Goal: Download file/media

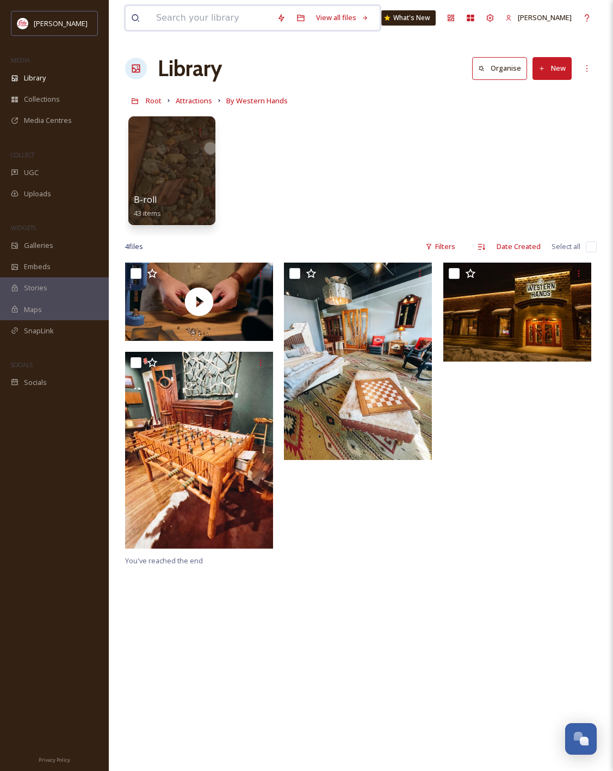
click at [238, 24] on input at bounding box center [211, 18] width 121 height 24
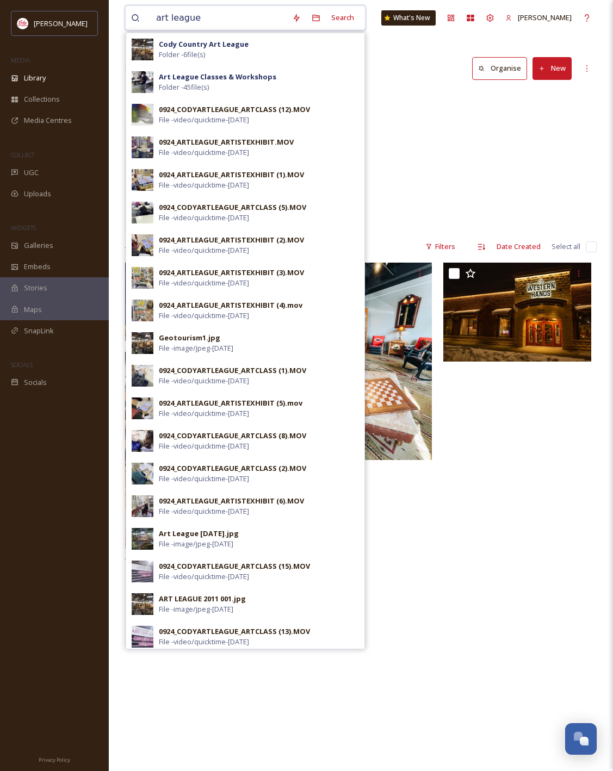
click at [186, 17] on input "art league" at bounding box center [219, 18] width 136 height 24
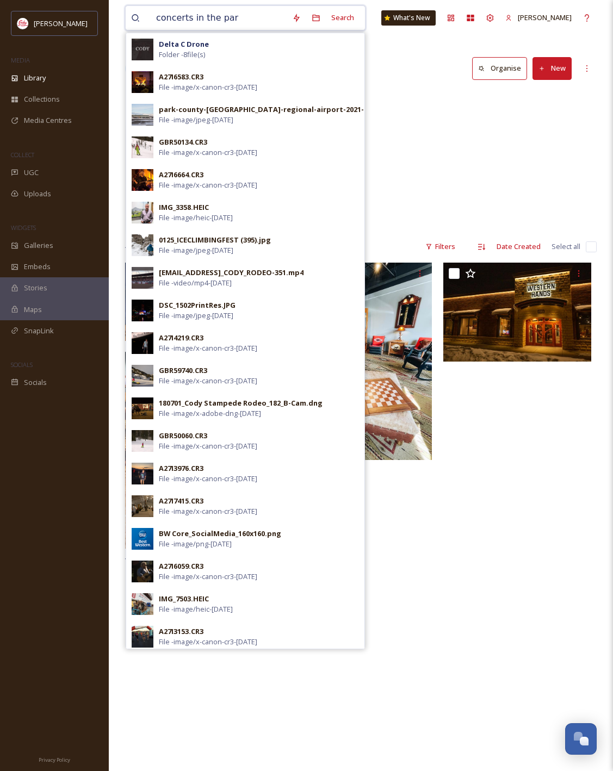
type input "concerts in the park"
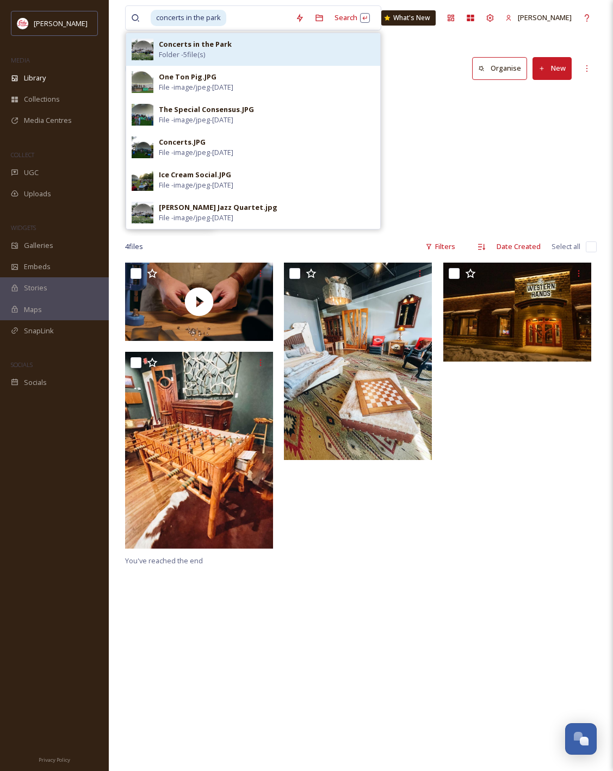
click at [316, 50] on div "Concerts in the Park Folder - 5 file(s)" at bounding box center [267, 49] width 216 height 21
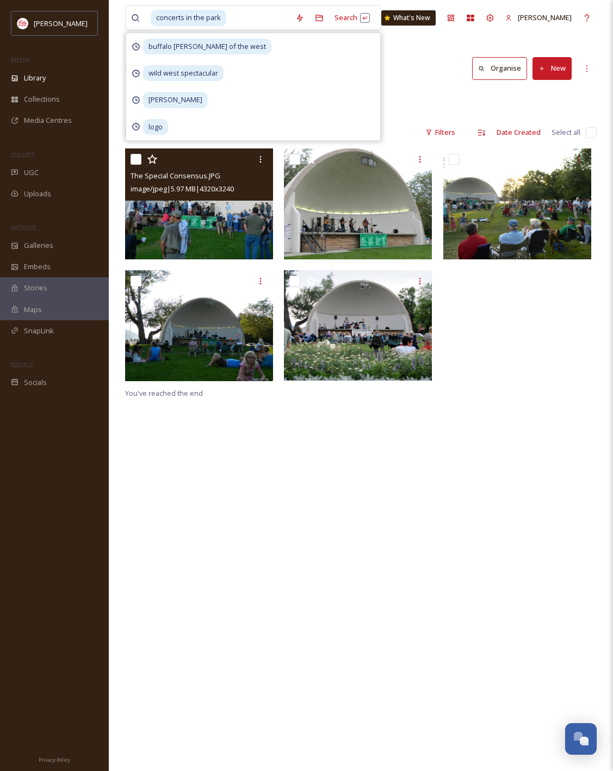
click at [202, 238] on img at bounding box center [199, 203] width 148 height 111
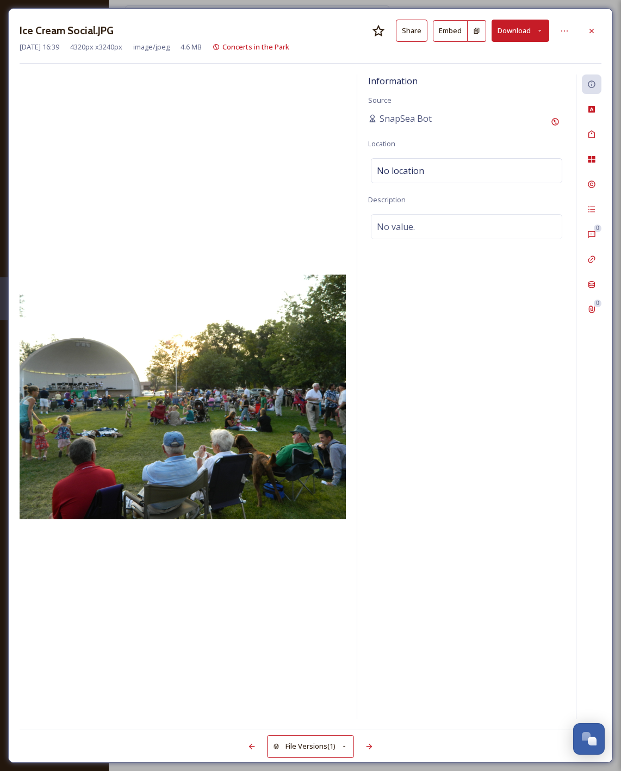
click at [517, 34] on button "Download" at bounding box center [520, 31] width 58 height 22
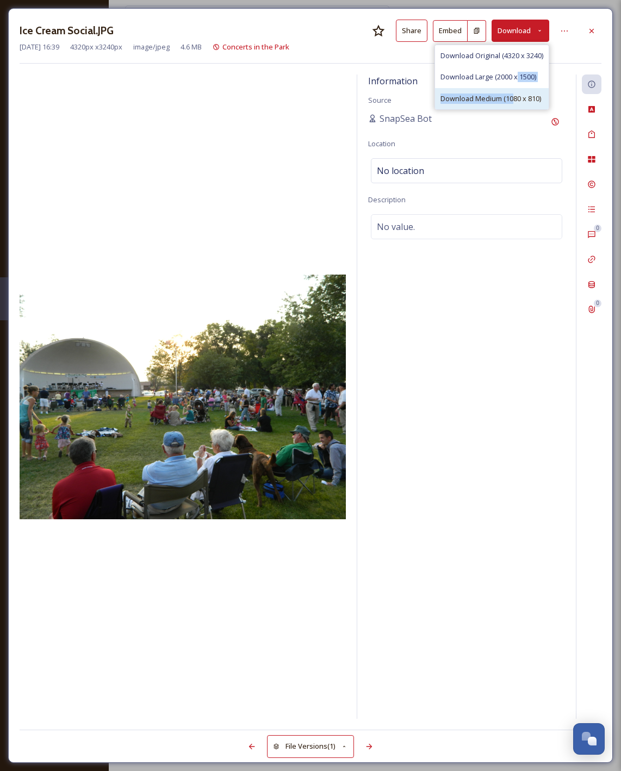
drag, startPoint x: 515, startPoint y: 73, endPoint x: 511, endPoint y: 95, distance: 22.6
click at [511, 95] on div "Download Original (4320 x 3240) Download Large (2000 x 1500) Download Medium (1…" at bounding box center [491, 77] width 115 height 65
click at [484, 98] on span "Download Medium (1080 x 810)" at bounding box center [490, 98] width 101 height 10
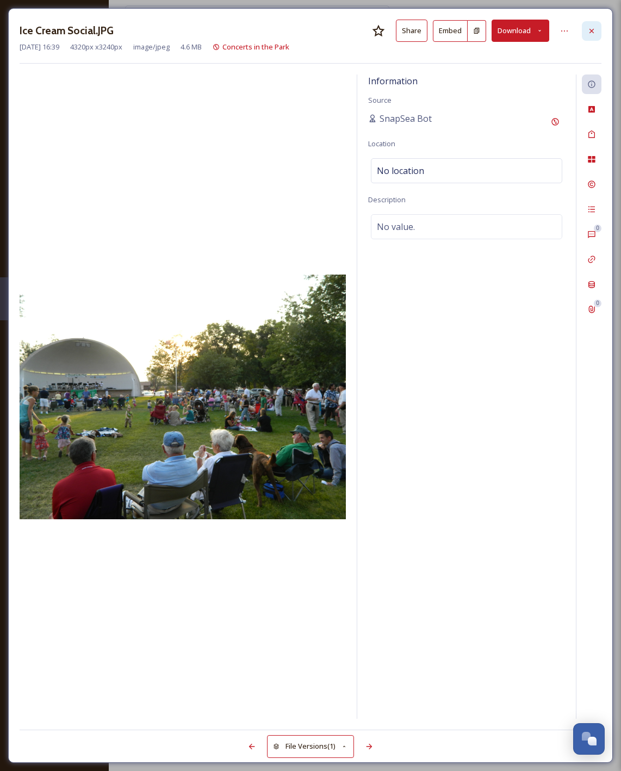
click at [589, 27] on icon at bounding box center [591, 31] width 9 height 9
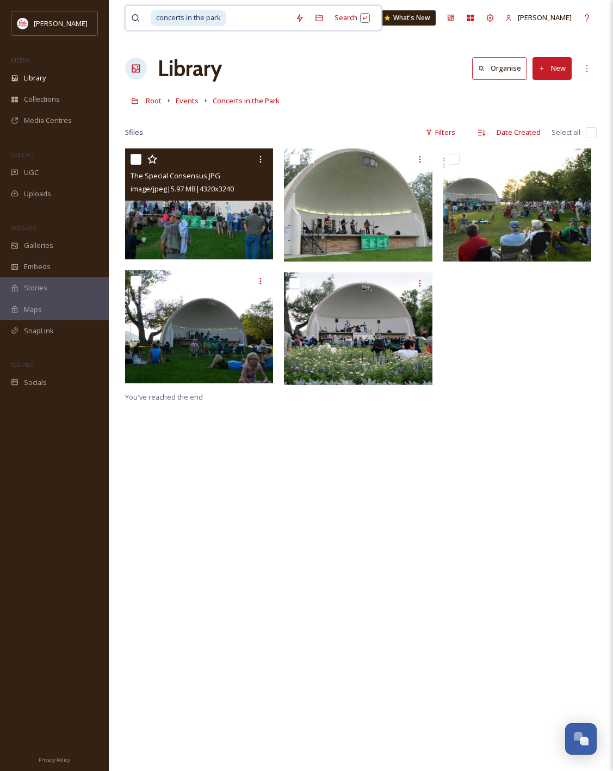
click at [242, 21] on input at bounding box center [258, 18] width 63 height 24
type input "c"
type input "v"
type input "d"
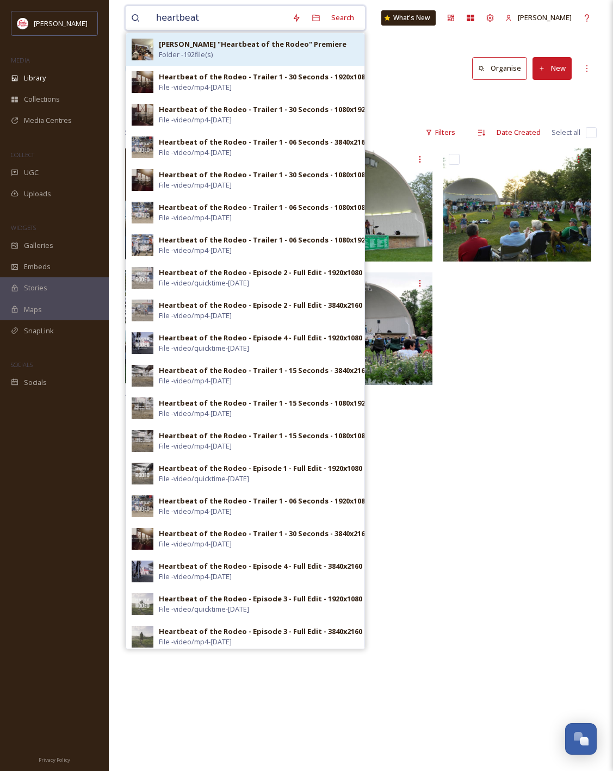
type input "heartbeat"
click at [273, 56] on div "[PERSON_NAME] "Heartbeat of the Rodeo" Premiere Folder - 192 file(s)" at bounding box center [259, 49] width 200 height 21
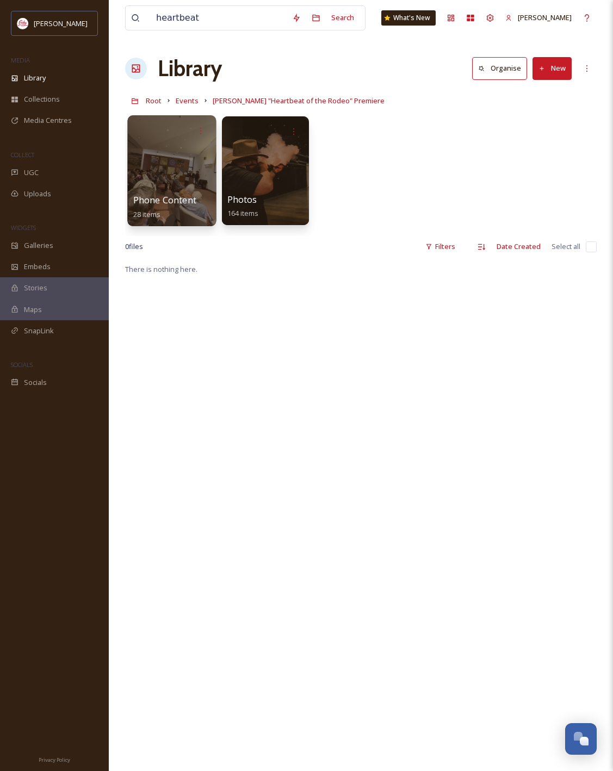
click at [191, 170] on div at bounding box center [171, 170] width 89 height 111
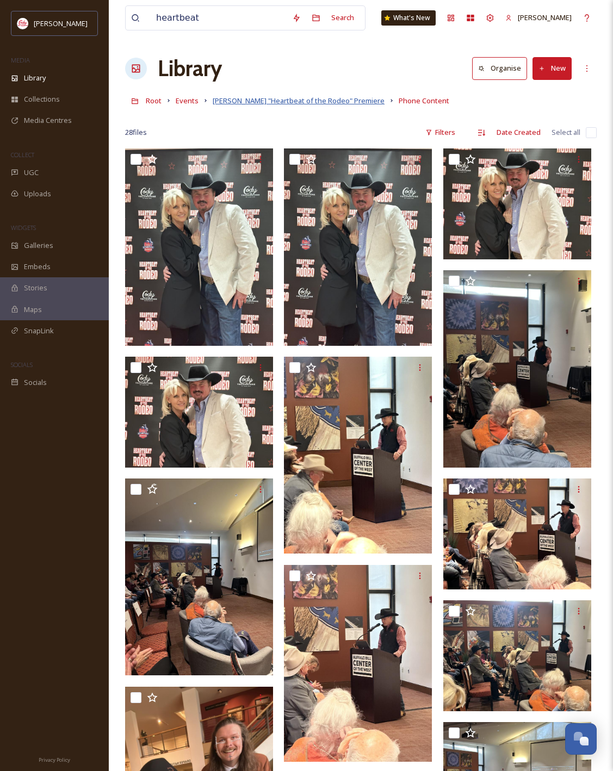
click at [347, 98] on span "[PERSON_NAME] "Heartbeat of the Rodeo" Premiere" at bounding box center [299, 101] width 172 height 10
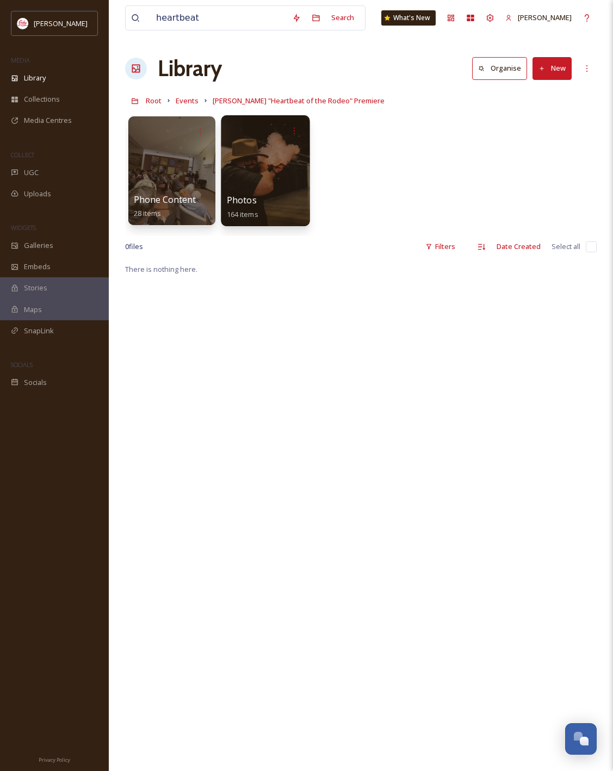
click at [288, 167] on div at bounding box center [265, 170] width 89 height 111
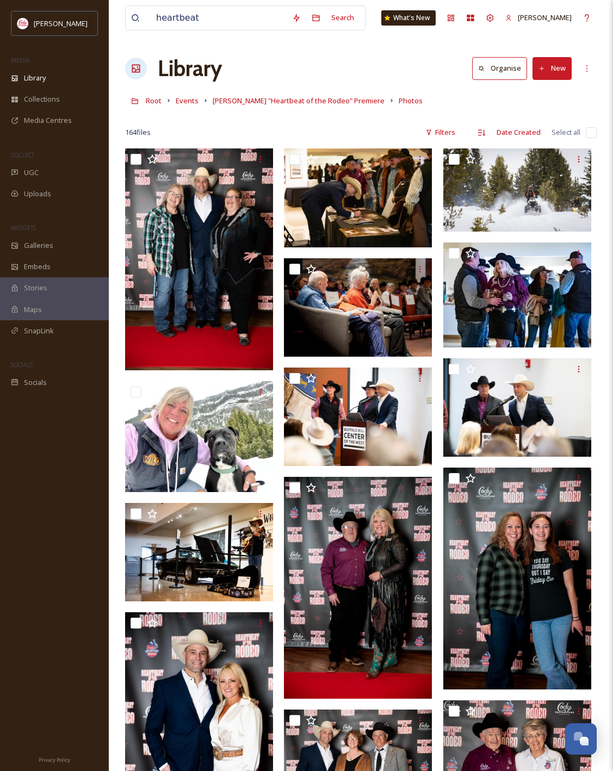
click at [259, 117] on div at bounding box center [360, 116] width 471 height 11
